Goal: Find specific page/section: Find specific page/section

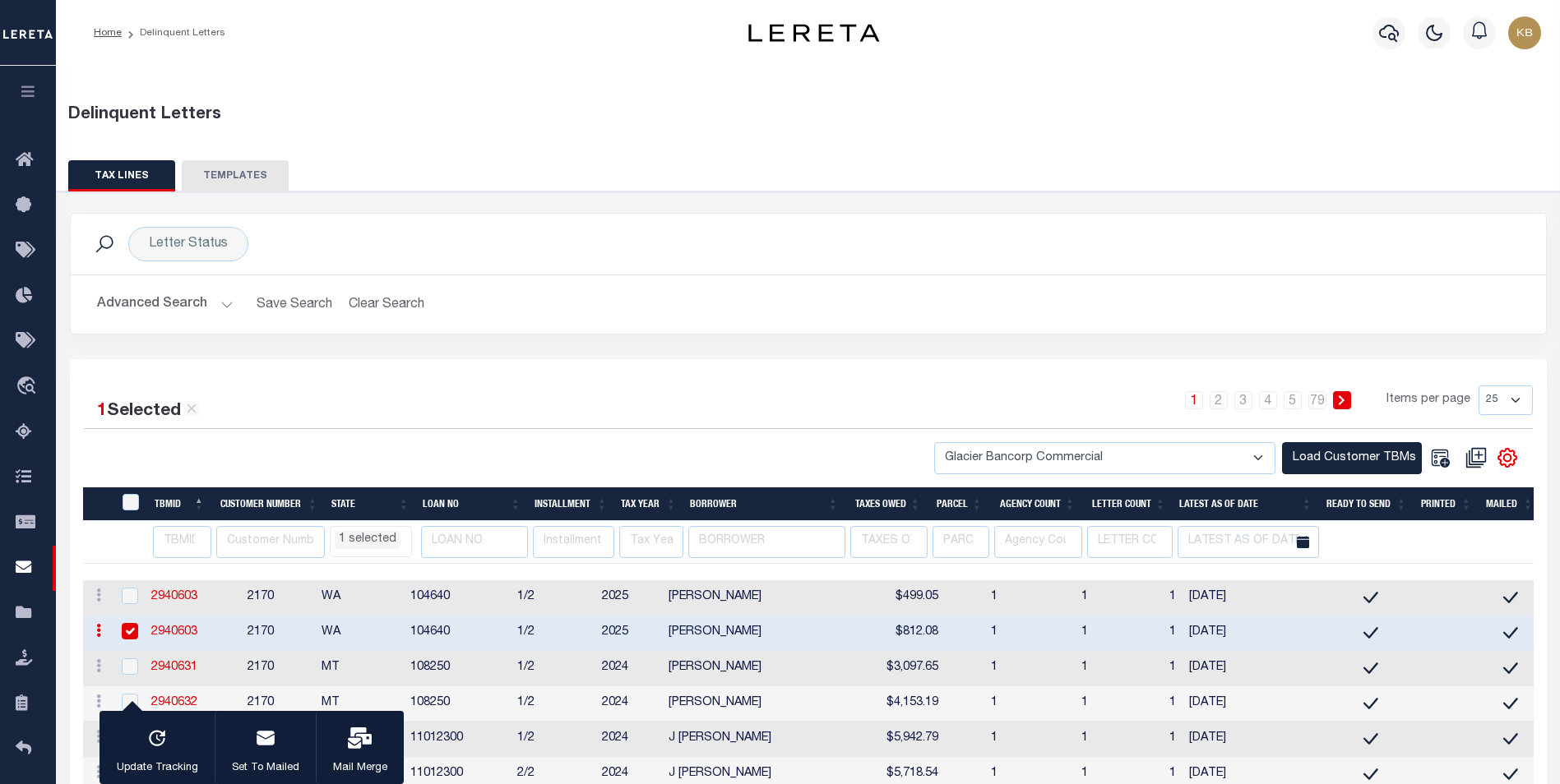
select select "2170"
select select "MT"
select select
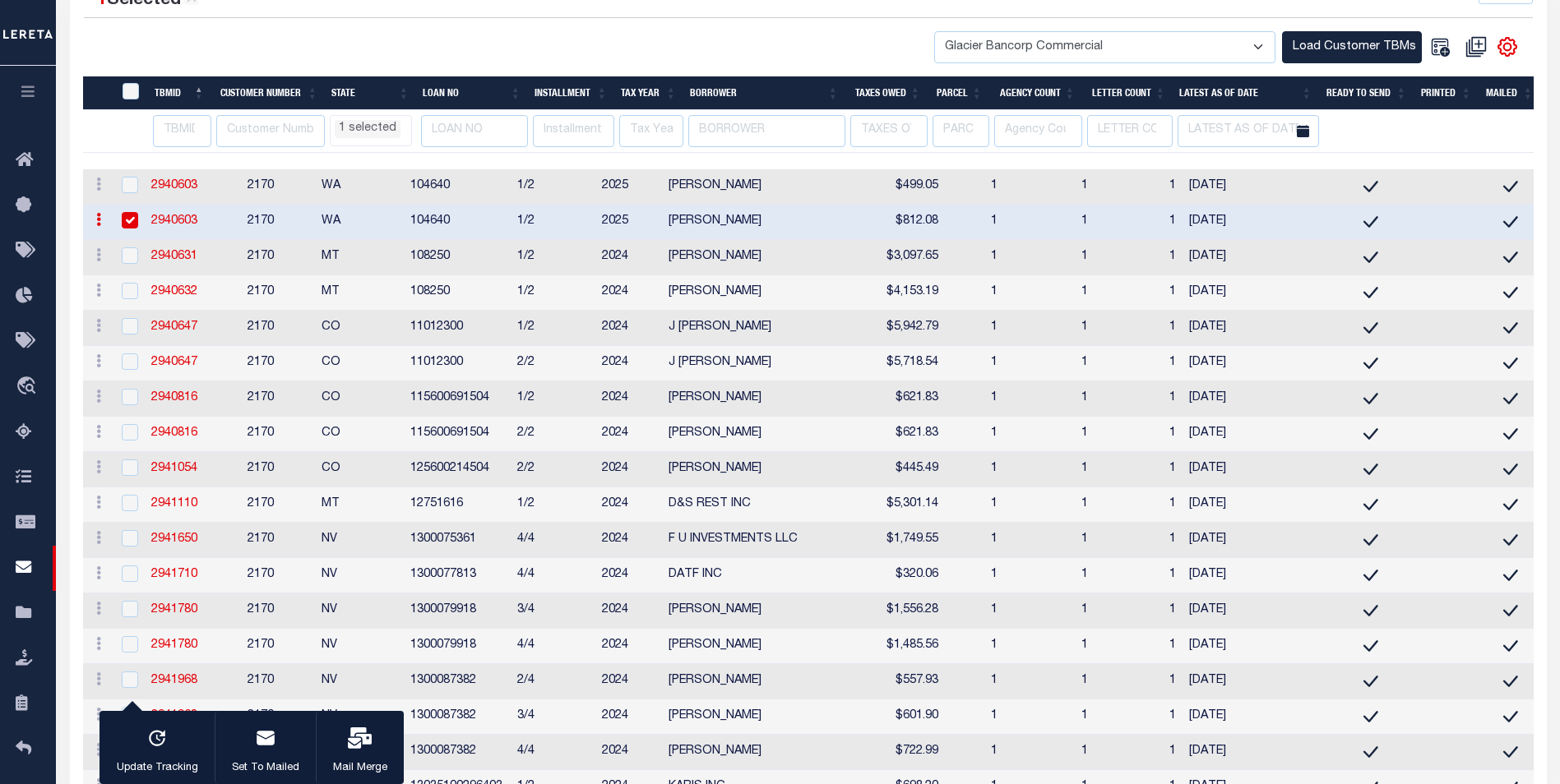
scroll to position [412, 0]
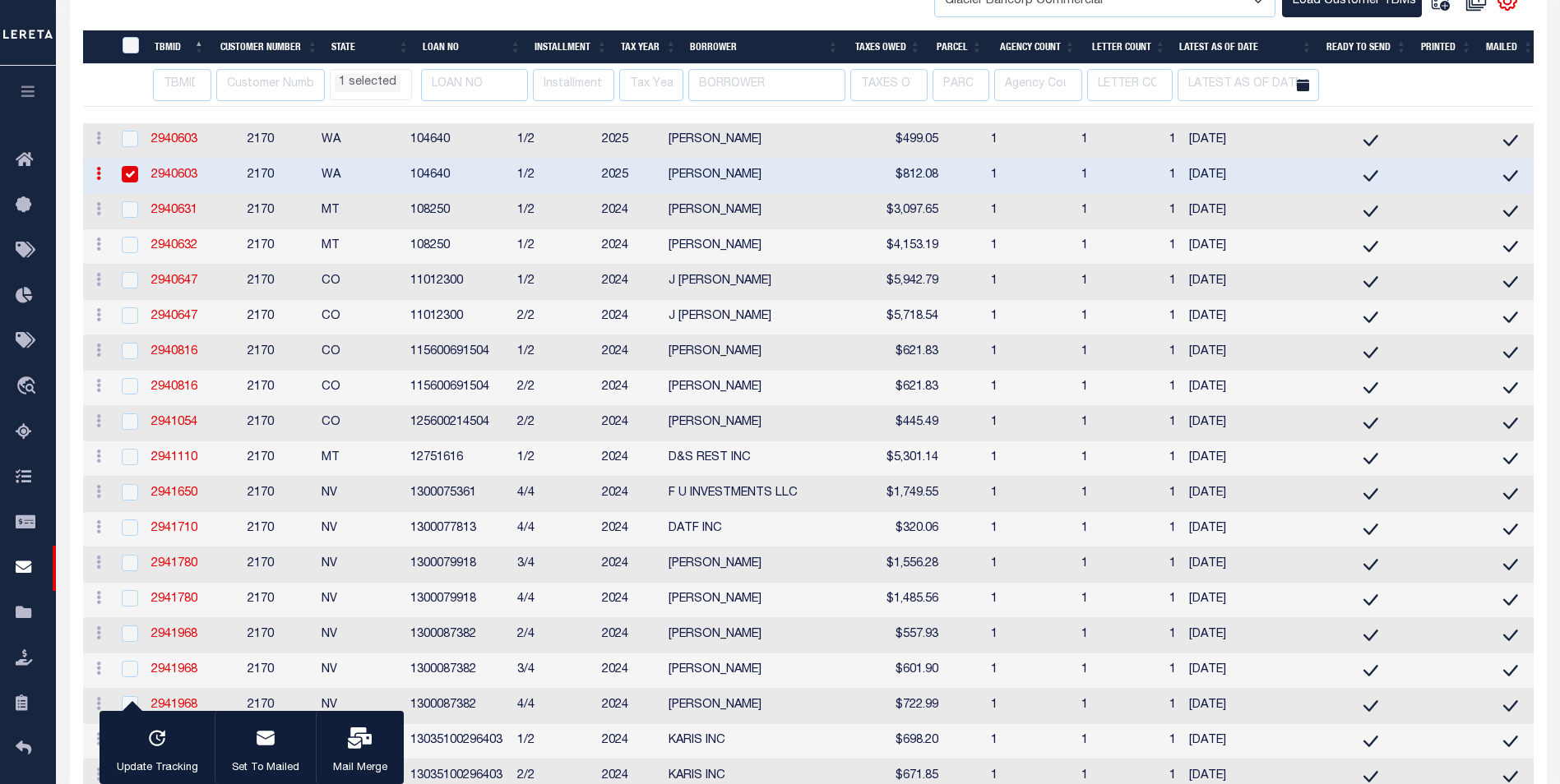
select select "MT"
select select
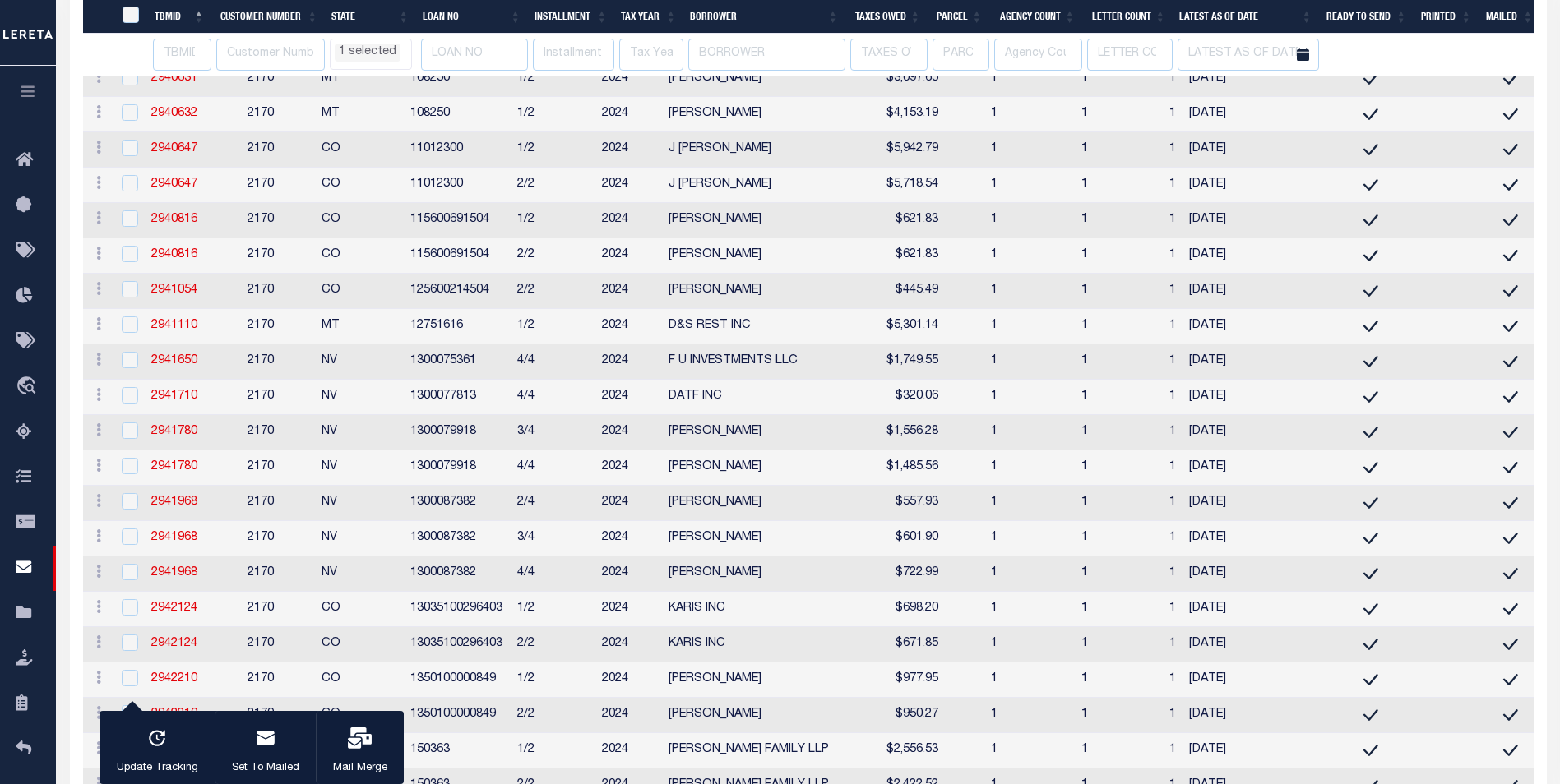
scroll to position [575, 0]
select select "MT"
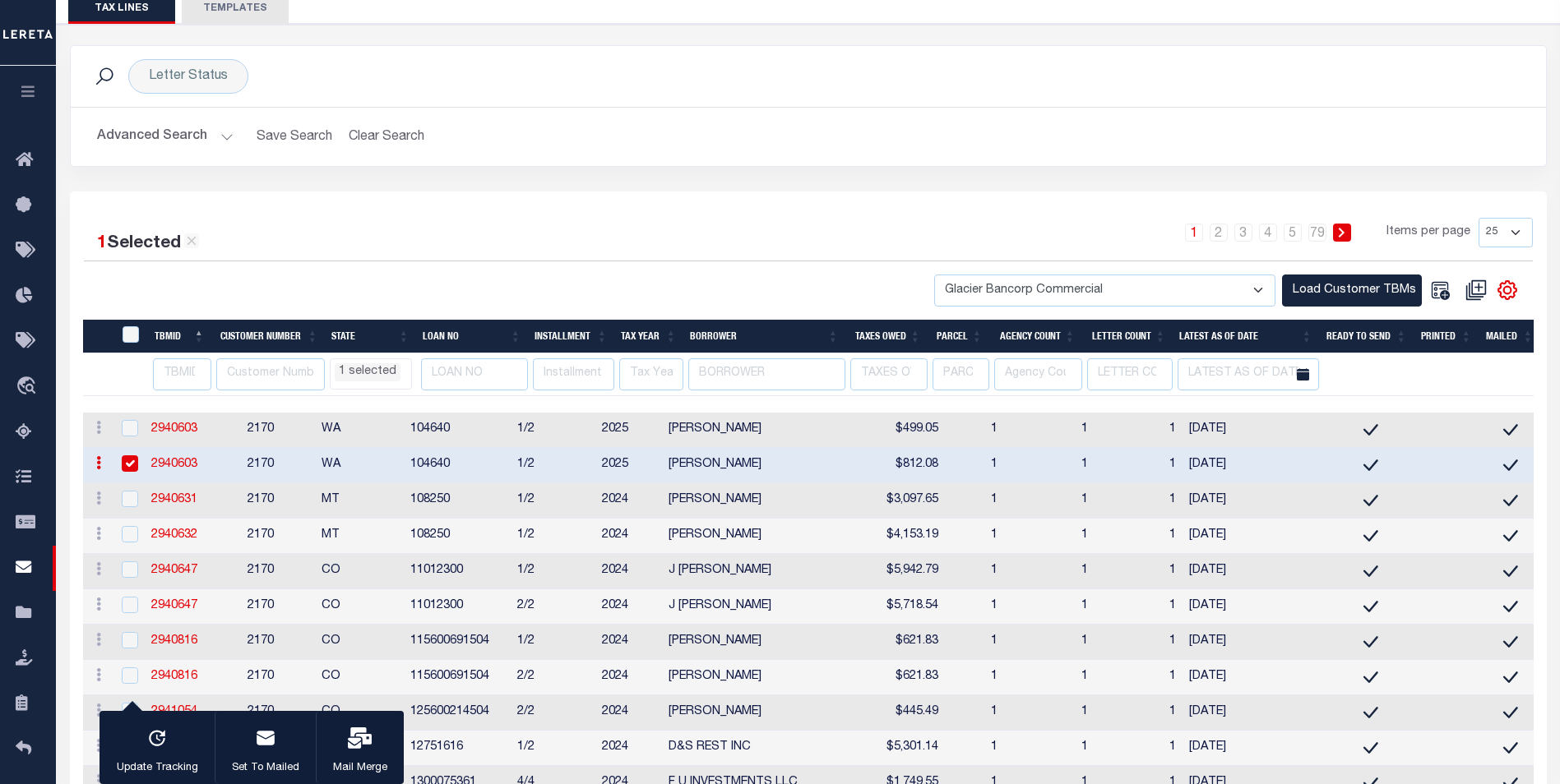
scroll to position [165, 0]
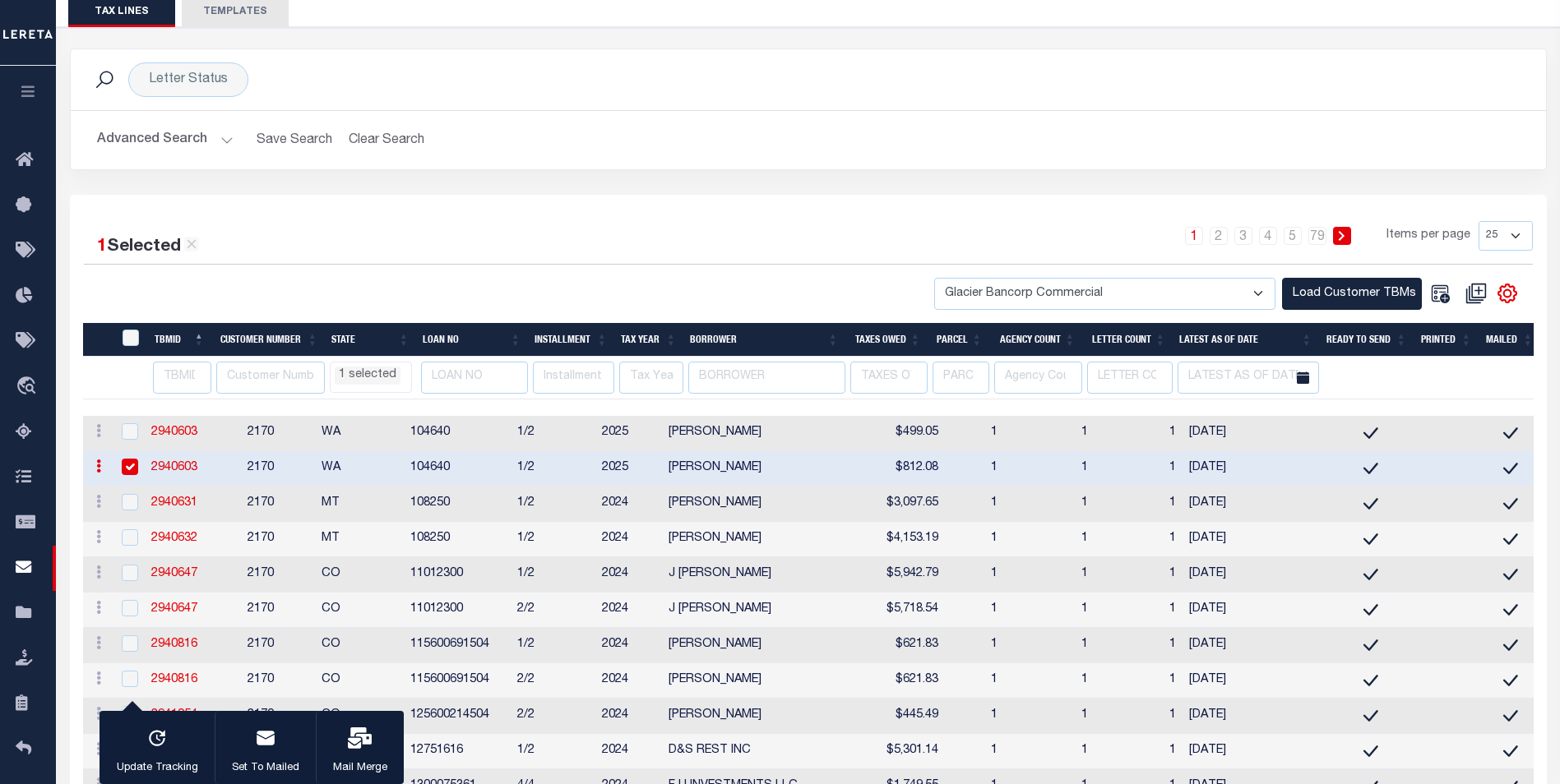
click at [222, 141] on button "Advanced Search" at bounding box center [165, 140] width 136 height 32
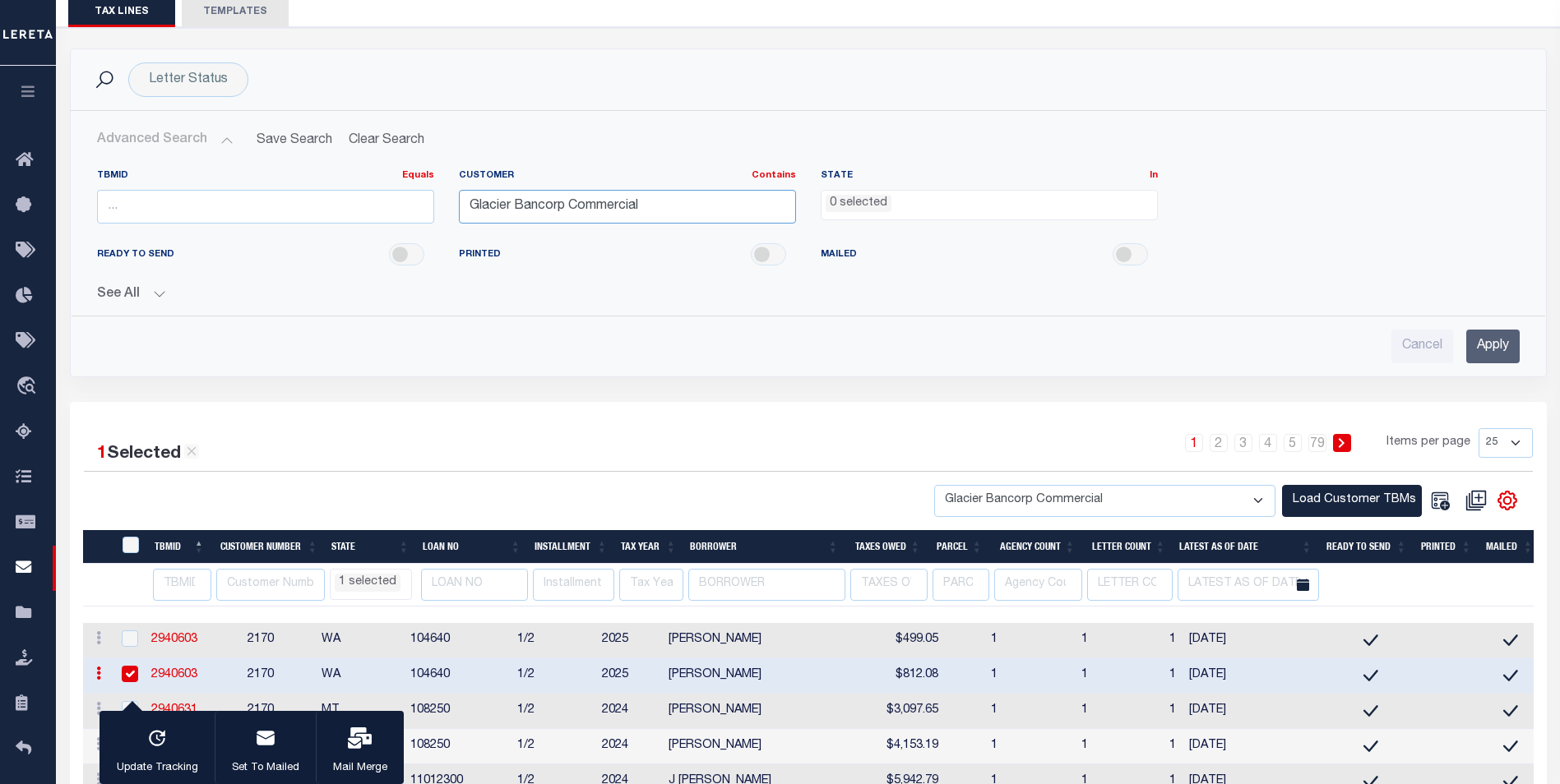
click at [693, 201] on input "Glacier Bancorp Commercial" at bounding box center [628, 206] width 337 height 33
drag, startPoint x: 692, startPoint y: 201, endPoint x: 194, endPoint y: 213, distance: 498.1
click at [194, 213] on div "TBMID Equals Equals Is Not Equal To Is Greater Than Is Less Than Customer Conta…" at bounding box center [808, 203] width 1448 height 68
type input "[US_STATE]"
drag, startPoint x: 892, startPoint y: 434, endPoint x: 1042, endPoint y: 175, distance: 299.3
